Goal: Information Seeking & Learning: Learn about a topic

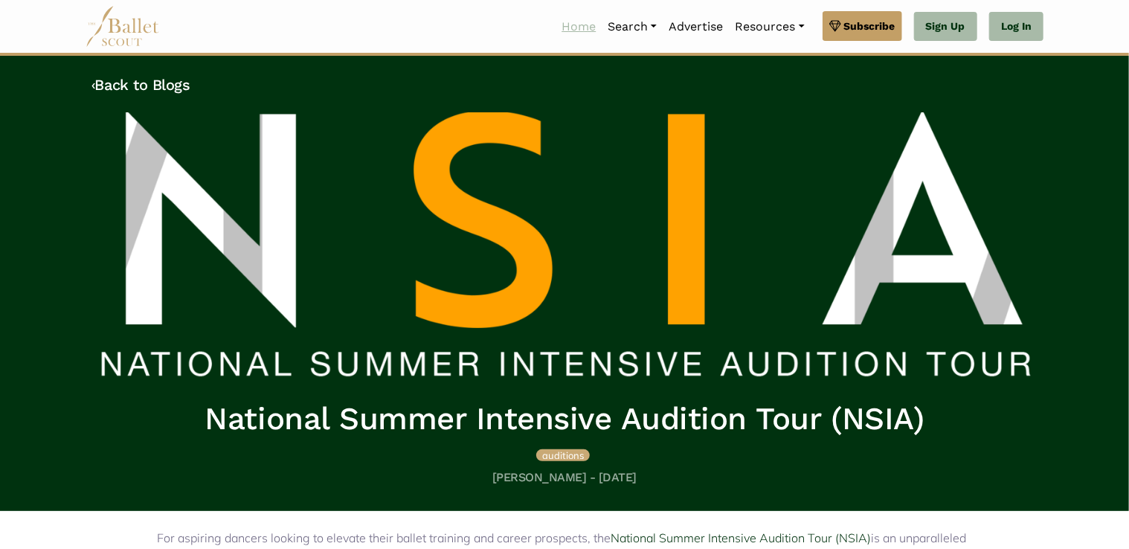
drag, startPoint x: 573, startPoint y: 28, endPoint x: 581, endPoint y: 40, distance: 14.0
click at [573, 28] on link "Home" at bounding box center [578, 26] width 46 height 31
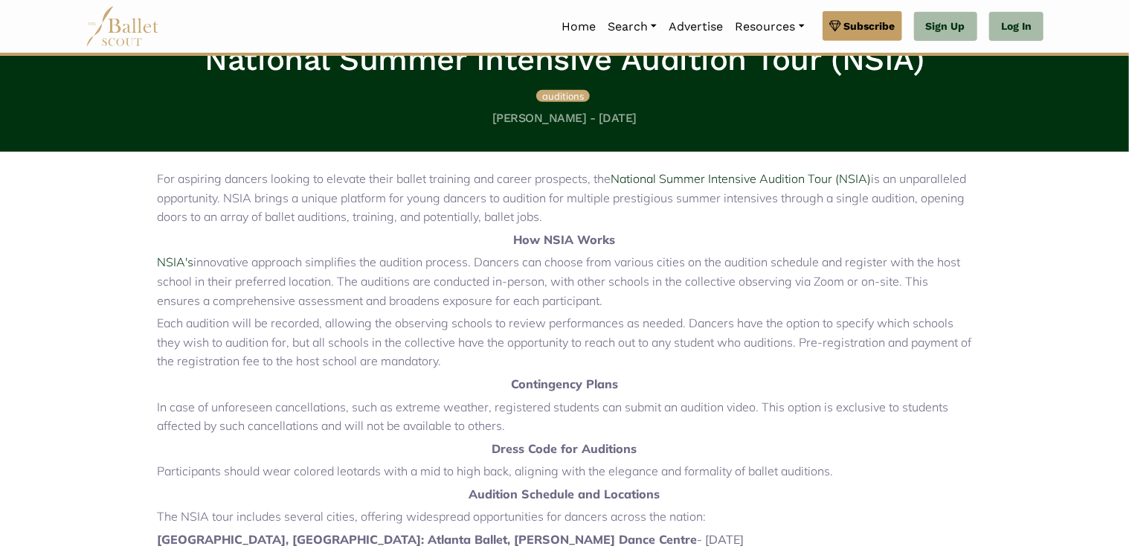
scroll to position [372, 0]
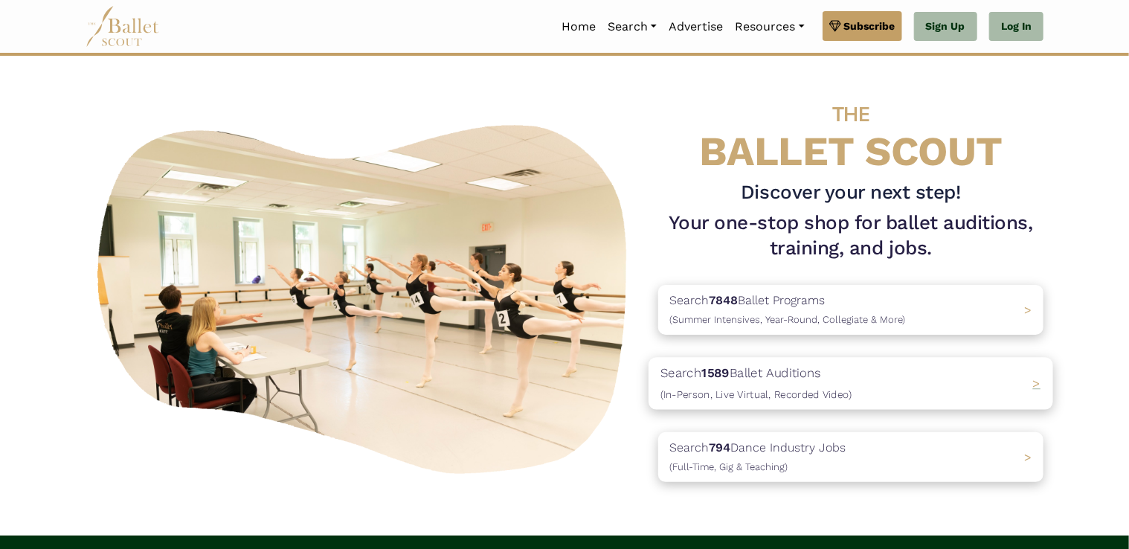
click at [1022, 384] on div "Search 1589 Ballet Auditions (In-Person, Live Virtual, Recorded Video) >" at bounding box center [850, 383] width 404 height 52
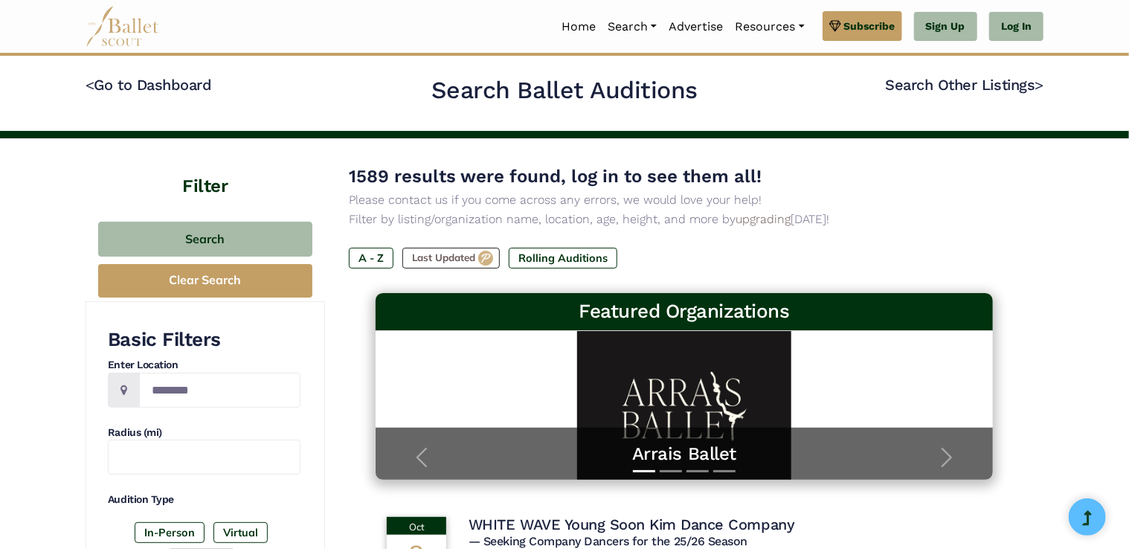
scroll to position [149, 0]
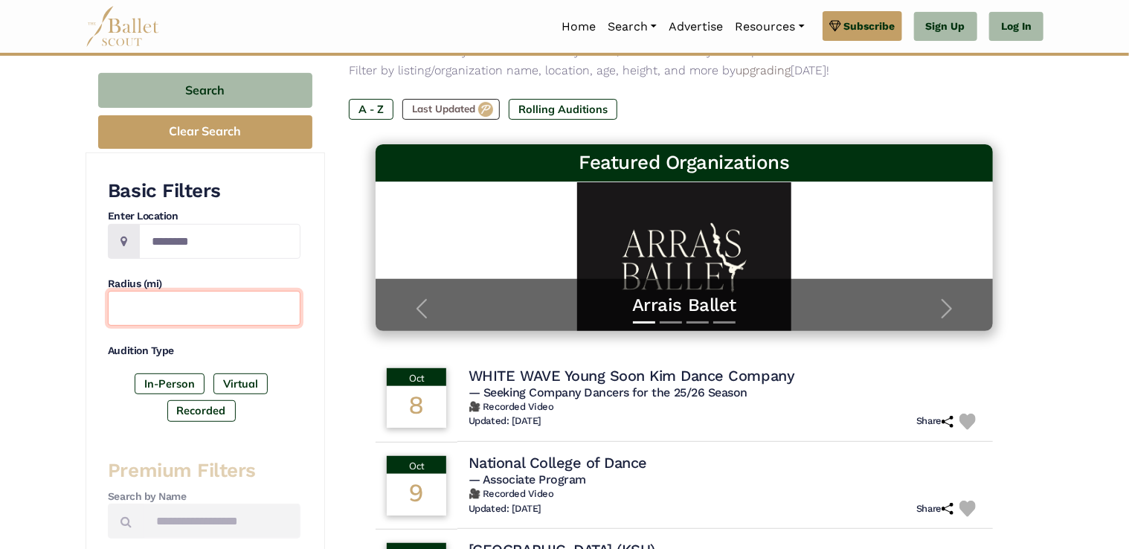
click at [220, 306] on input "text" at bounding box center [204, 308] width 193 height 35
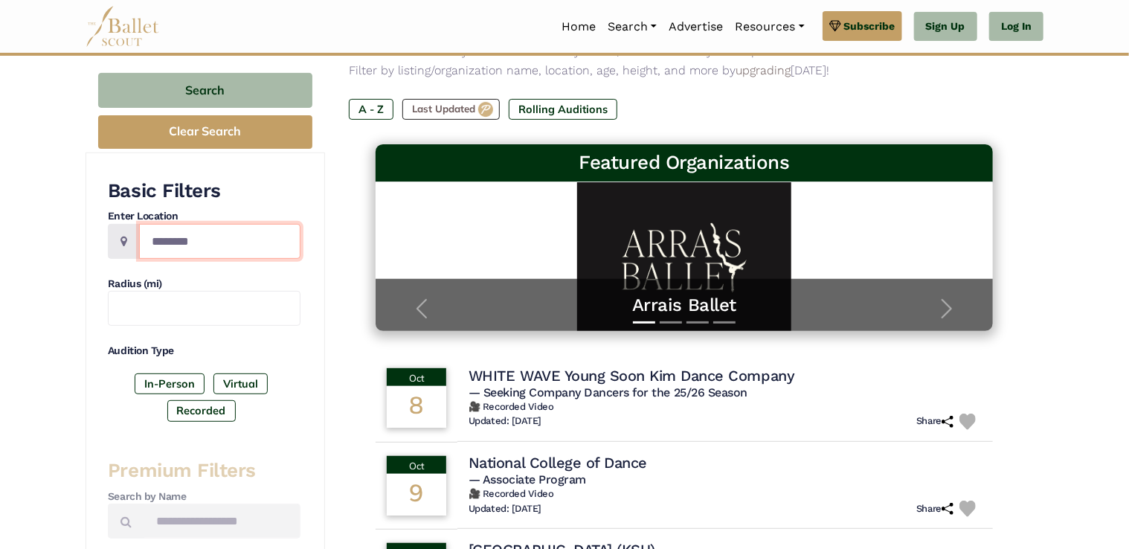
click at [219, 245] on input "Location" at bounding box center [219, 241] width 161 height 35
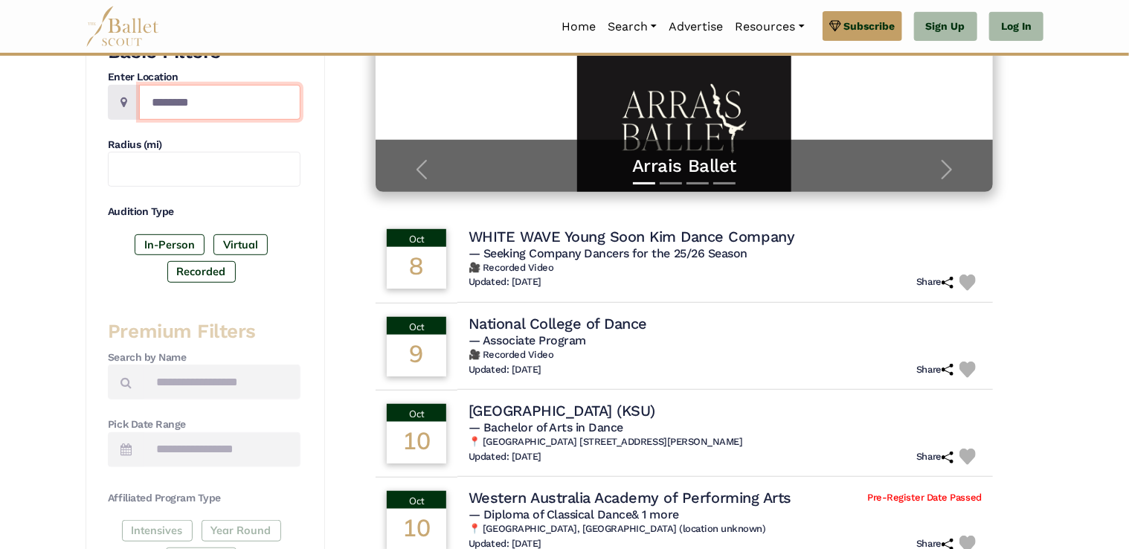
scroll to position [297, 0]
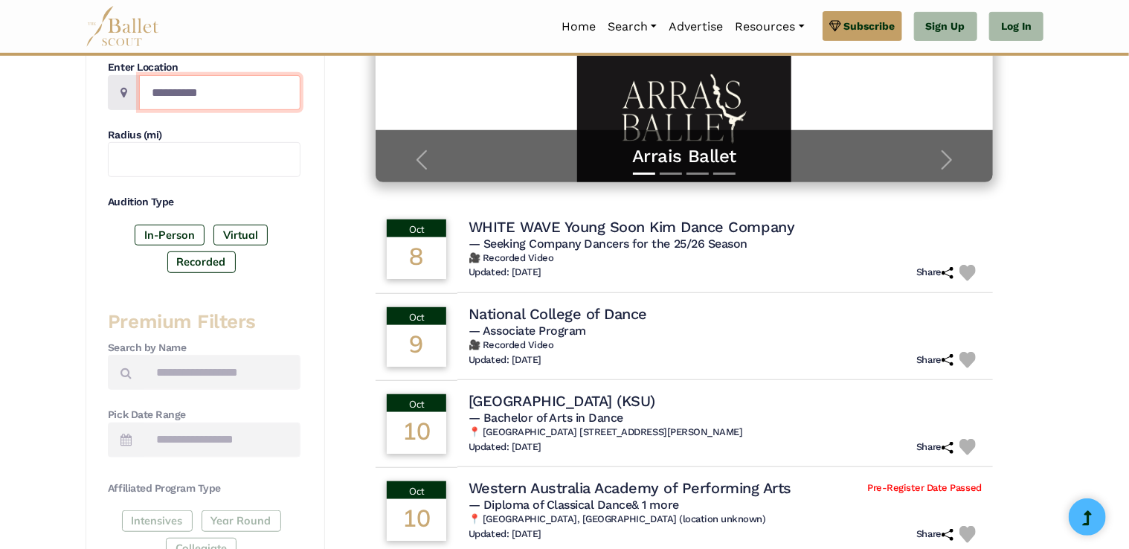
type input "**********"
click at [141, 233] on label "In-Person" at bounding box center [170, 235] width 70 height 21
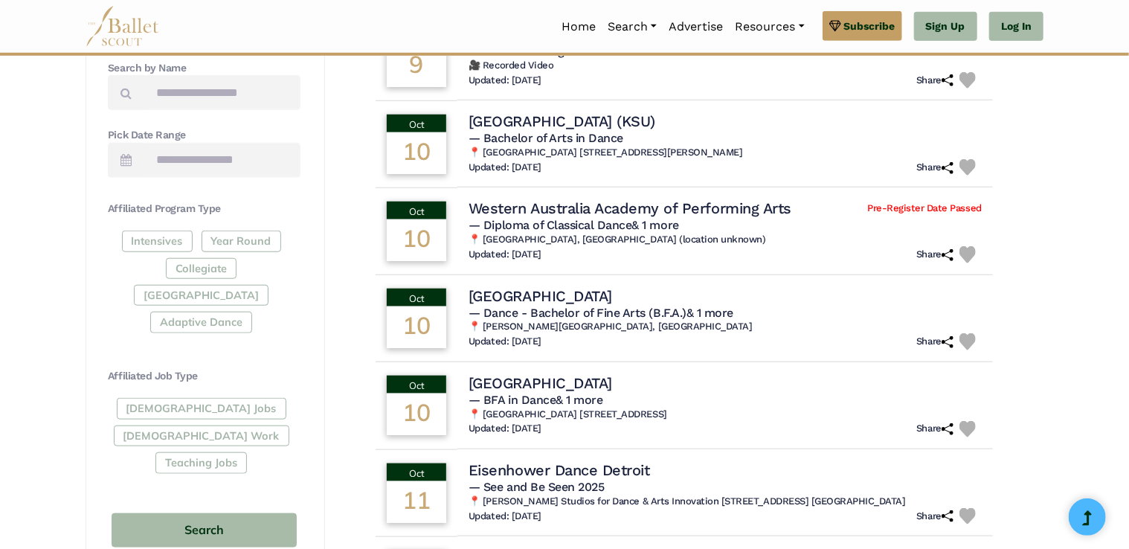
scroll to position [595, 0]
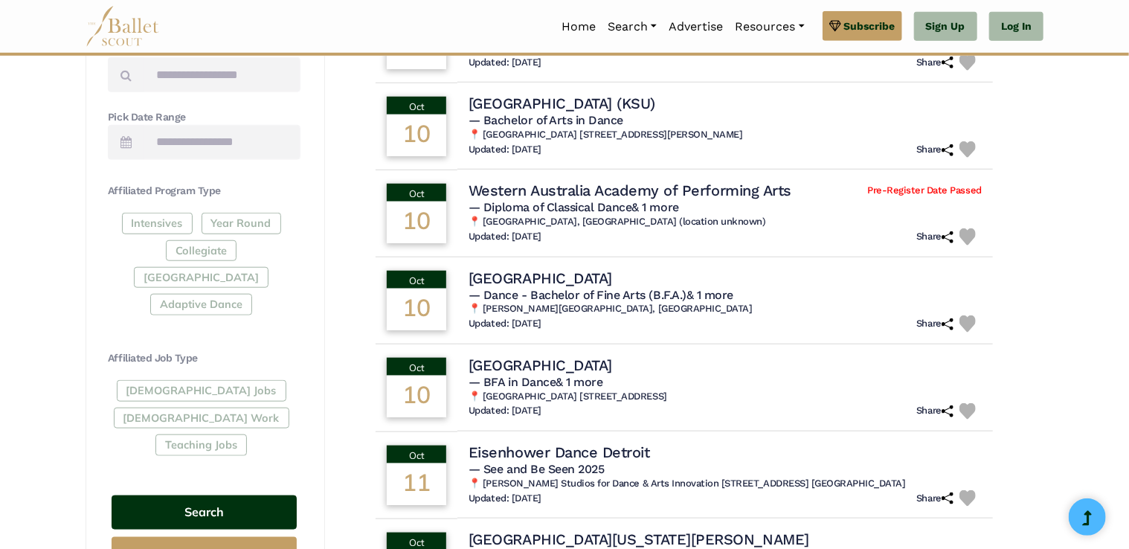
click at [143, 495] on button "Search" at bounding box center [204, 512] width 185 height 35
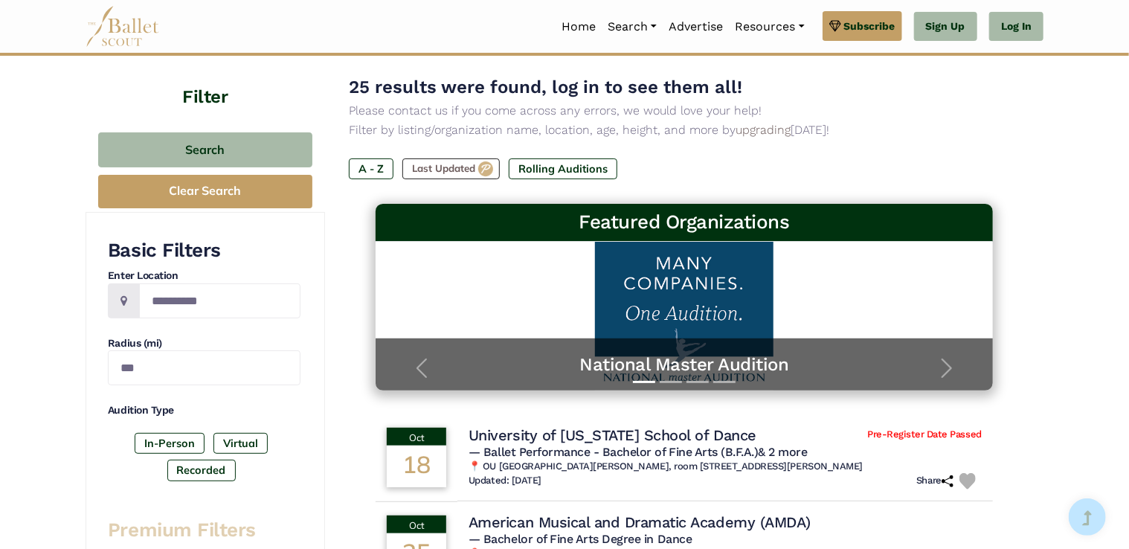
scroll to position [149, 0]
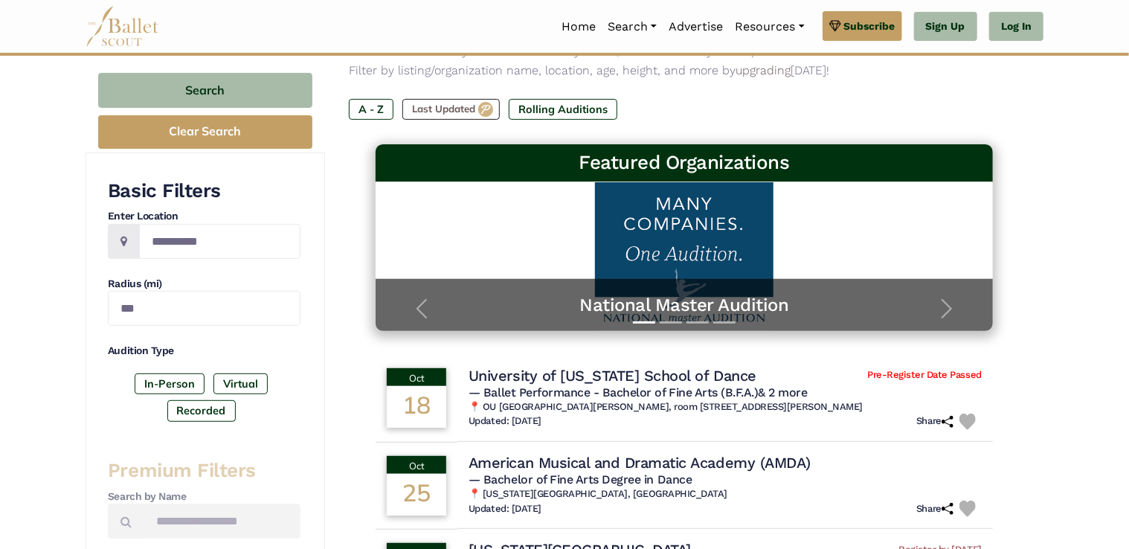
click at [804, 314] on div at bounding box center [684, 322] width 432 height 17
click at [745, 303] on h5 "National Master Audition" at bounding box center [683, 305] width 587 height 23
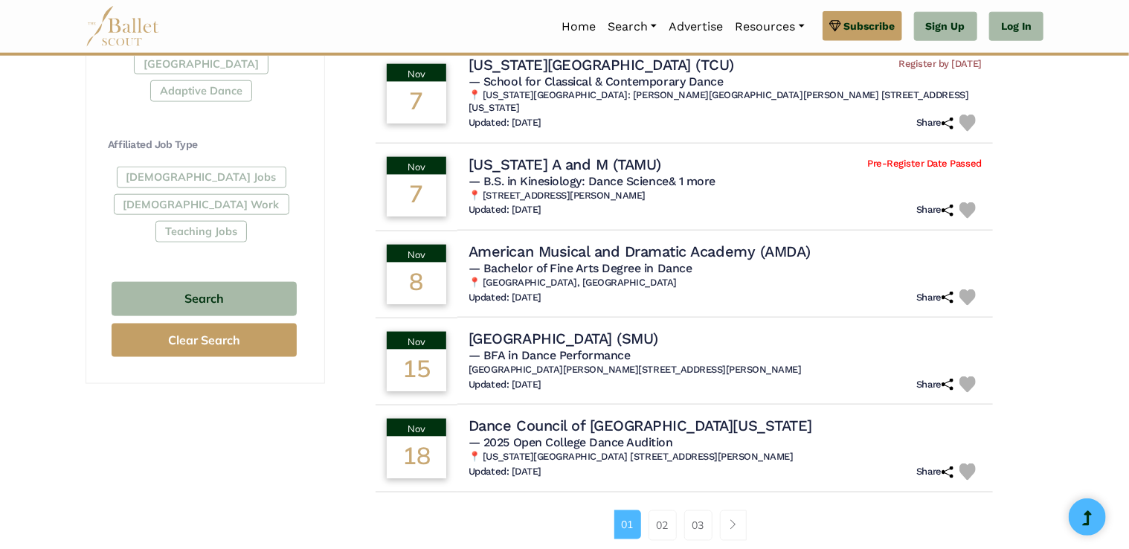
scroll to position [818, 0]
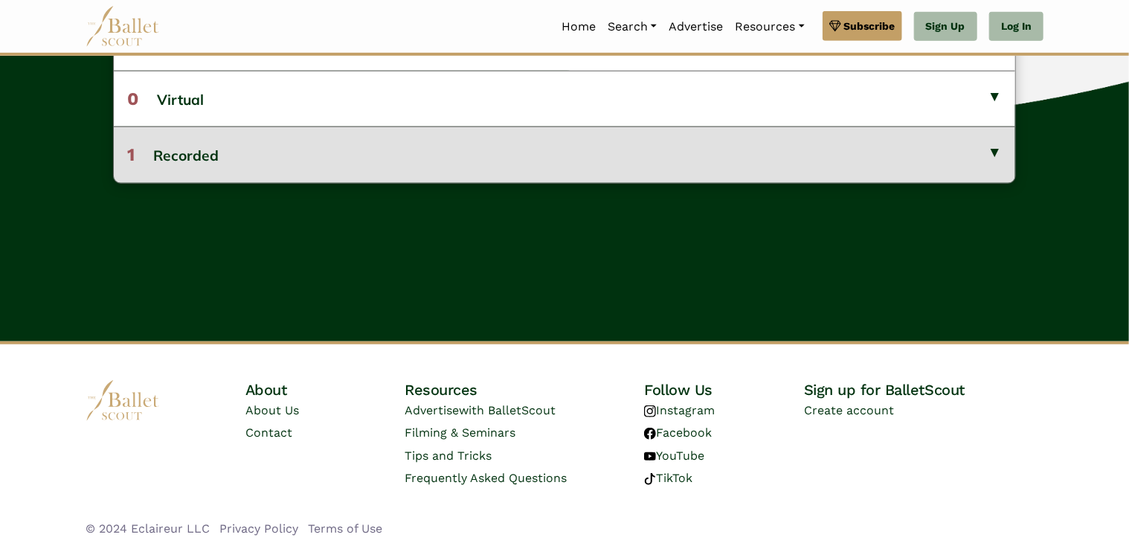
scroll to position [292, 0]
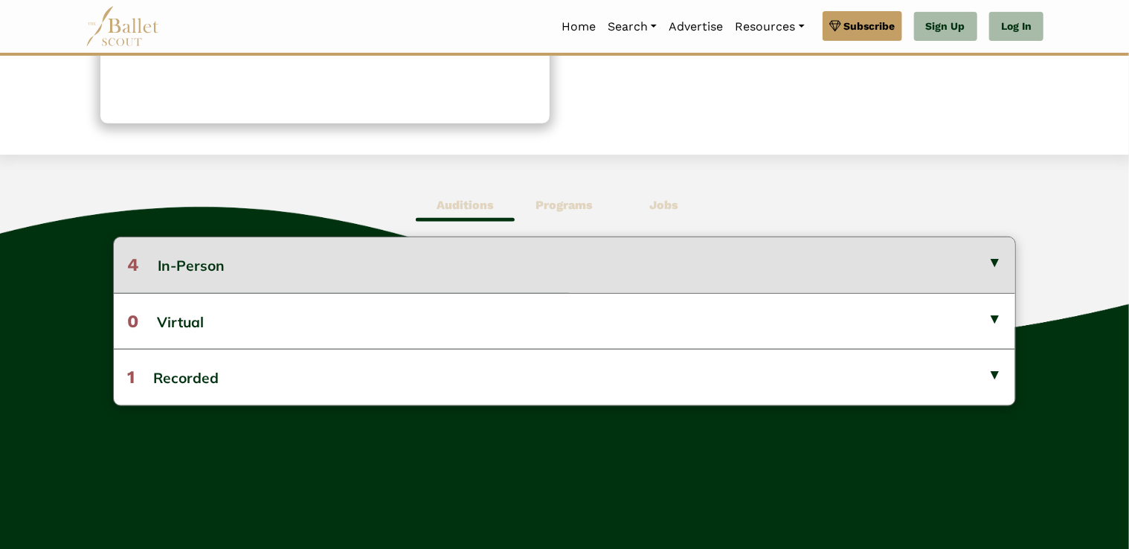
click at [587, 282] on button "4 In-Person" at bounding box center [564, 264] width 901 height 55
